Goal: Transaction & Acquisition: Obtain resource

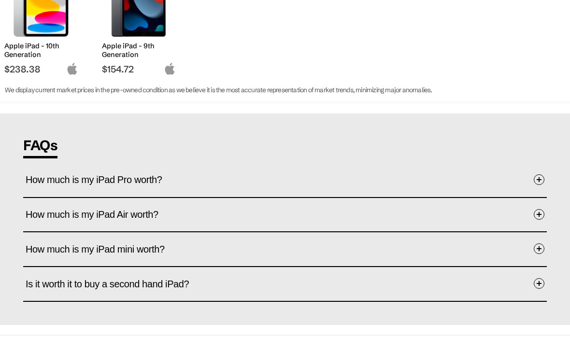
scroll to position [445, 0]
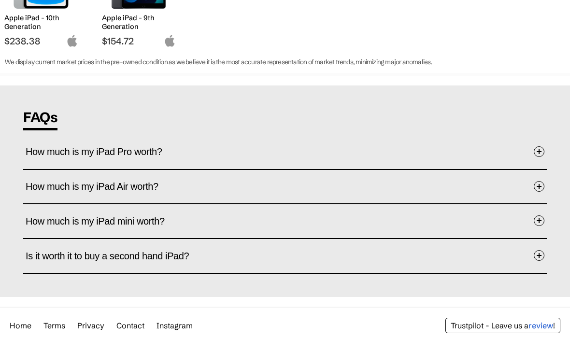
click at [531, 193] on button "How much is my iPad Air worth?" at bounding box center [285, 187] width 519 height 29
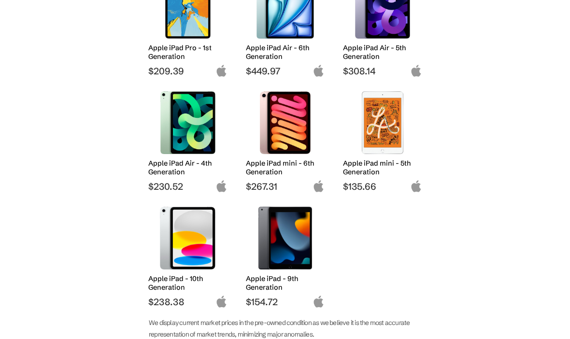
scroll to position [237, 0]
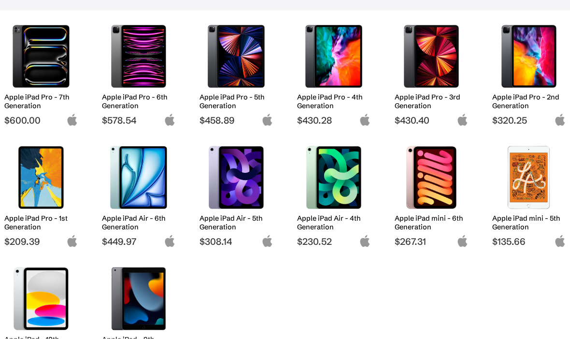
scroll to position [124, 0]
click at [224, 218] on h2 "Apple iPad Air - 5th Generation" at bounding box center [237, 222] width 74 height 17
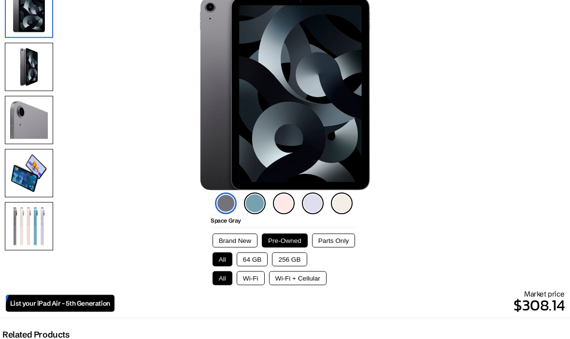
scroll to position [122, 0]
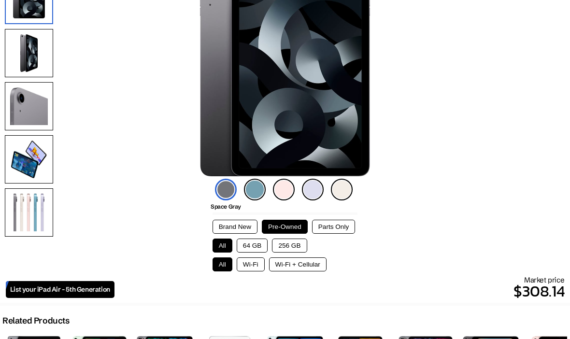
click at [247, 250] on button "64 GB" at bounding box center [252, 246] width 31 height 14
click at [303, 264] on button "Wi-Fi + Cellular" at bounding box center [298, 265] width 58 height 14
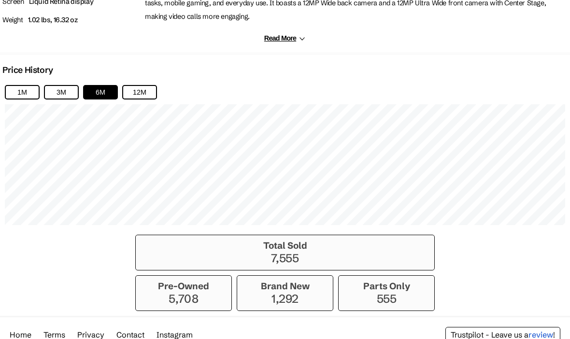
scroll to position [641, 0]
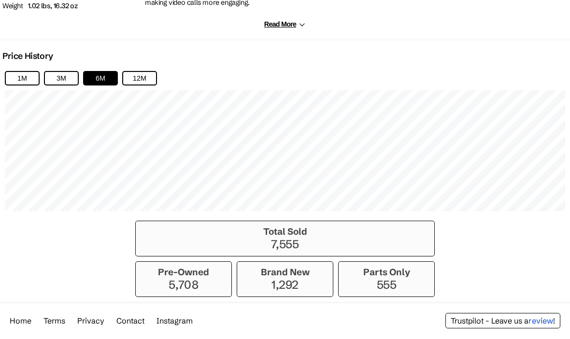
click at [210, 289] on p "5,708" at bounding box center [184, 285] width 86 height 14
click at [185, 292] on p "5,708" at bounding box center [184, 285] width 86 height 14
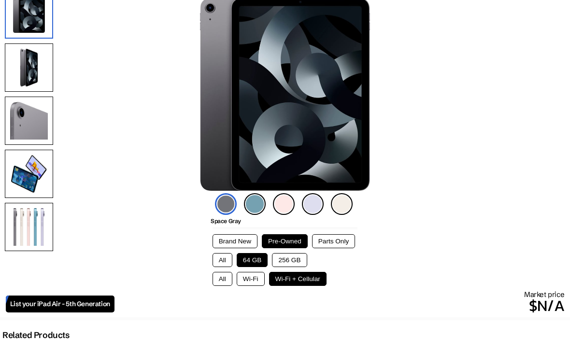
scroll to position [131, 0]
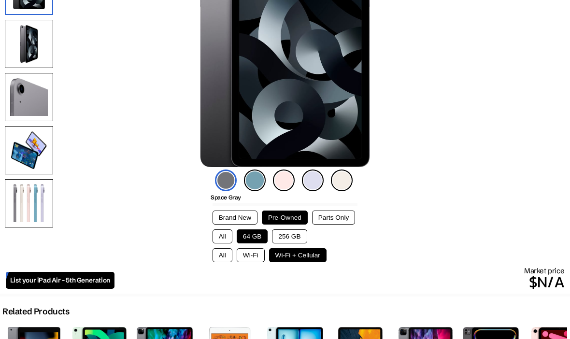
click at [336, 225] on button "Parts Only" at bounding box center [333, 218] width 43 height 14
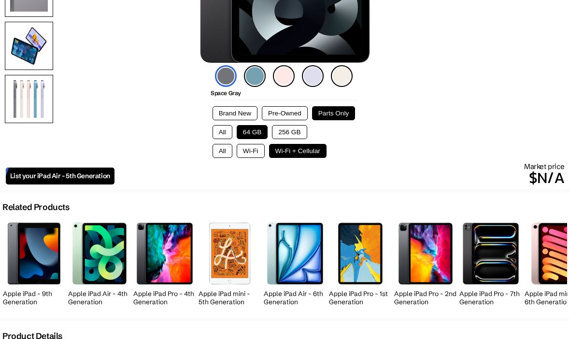
scroll to position [235, 0]
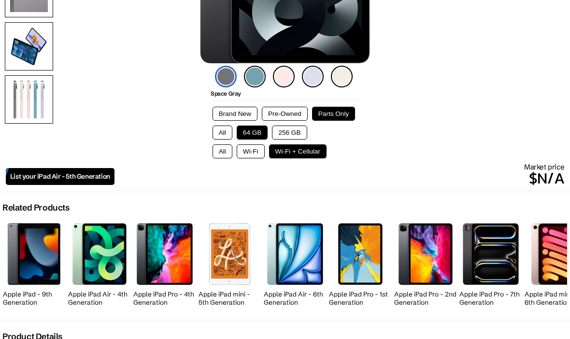
click at [543, 175] on p "$N/A" at bounding box center [340, 178] width 450 height 23
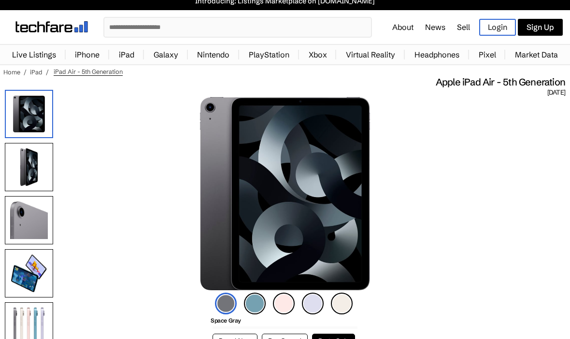
scroll to position [0, 0]
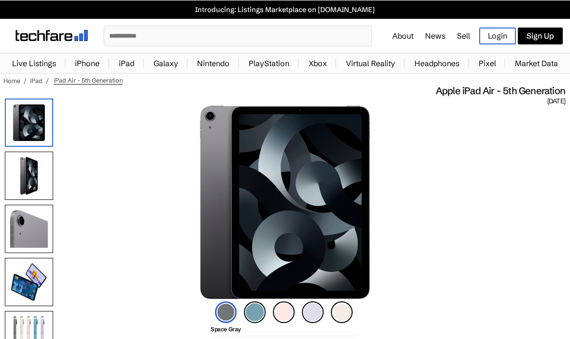
click at [465, 40] on link "Sell" at bounding box center [463, 35] width 13 height 10
